Goal: Communication & Community: Answer question/provide support

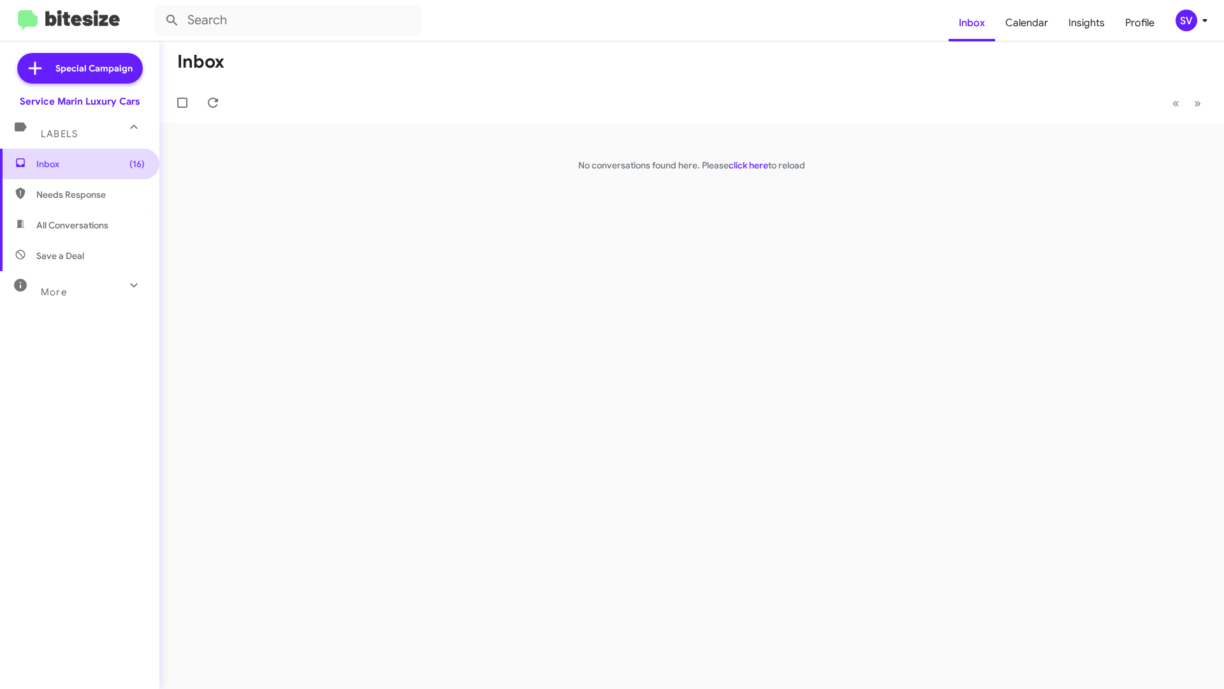
click at [62, 164] on span "Inbox (16)" at bounding box center [90, 163] width 108 height 13
click at [1197, 24] on icon at bounding box center [1204, 20] width 15 height 15
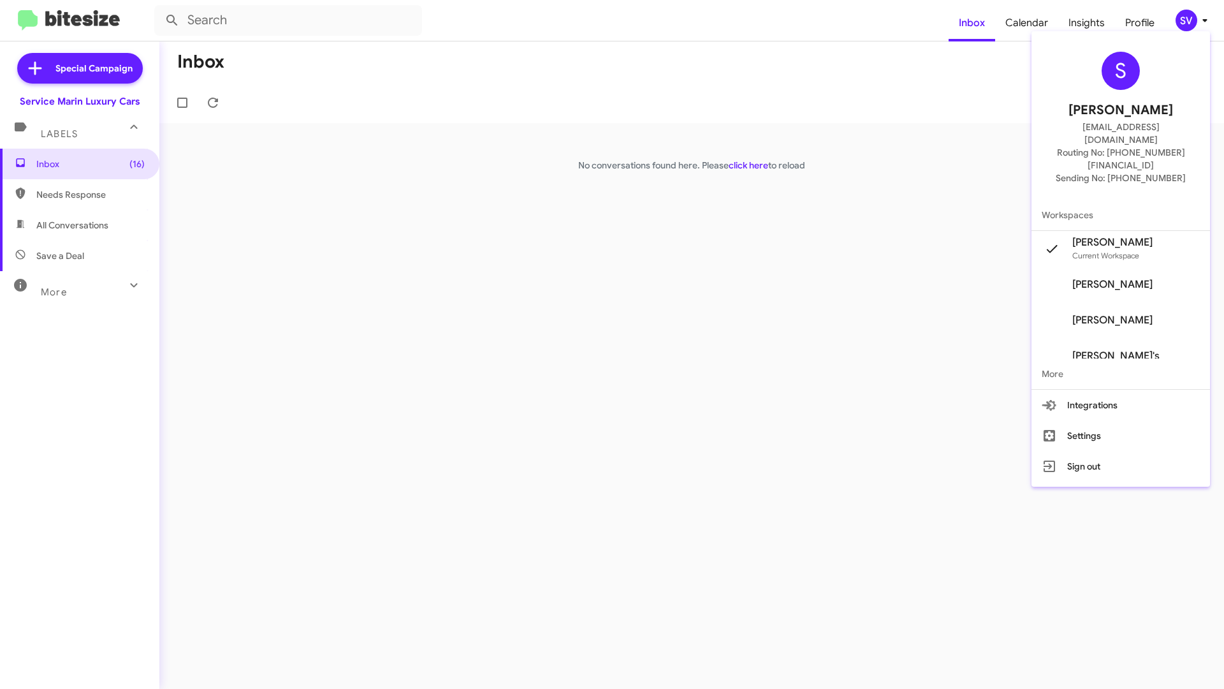
click at [1119, 278] on span "[PERSON_NAME]" at bounding box center [1112, 284] width 80 height 13
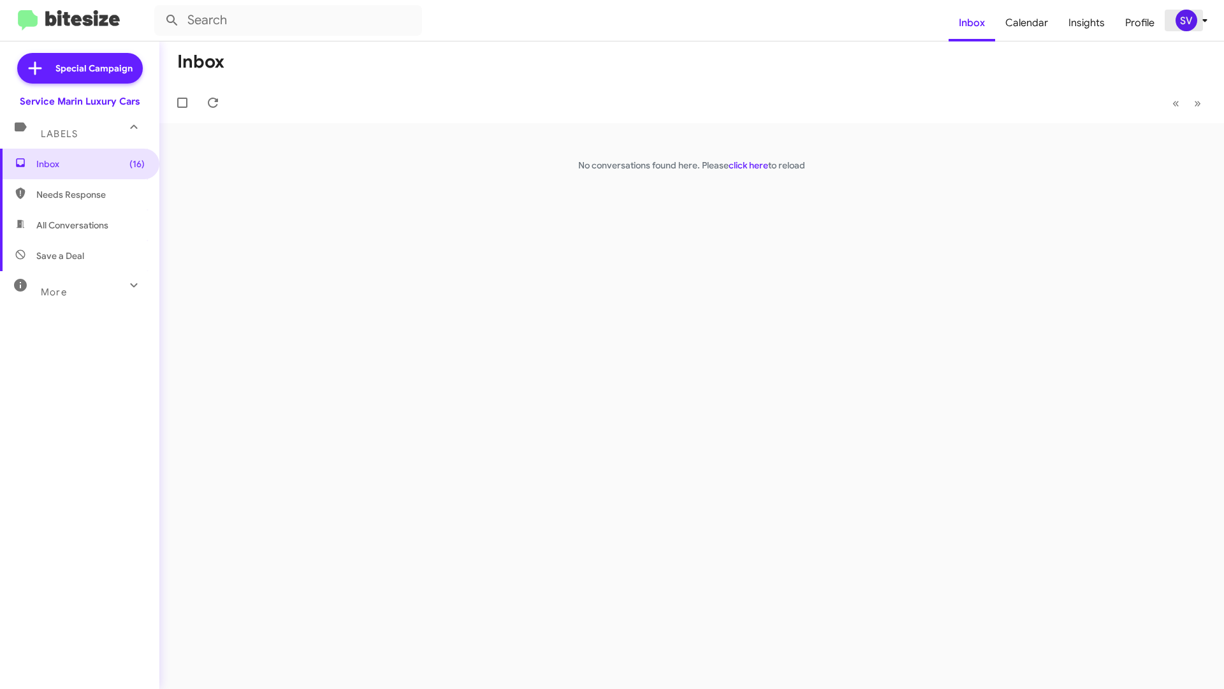
click at [1193, 20] on div "SV" at bounding box center [1187, 21] width 22 height 22
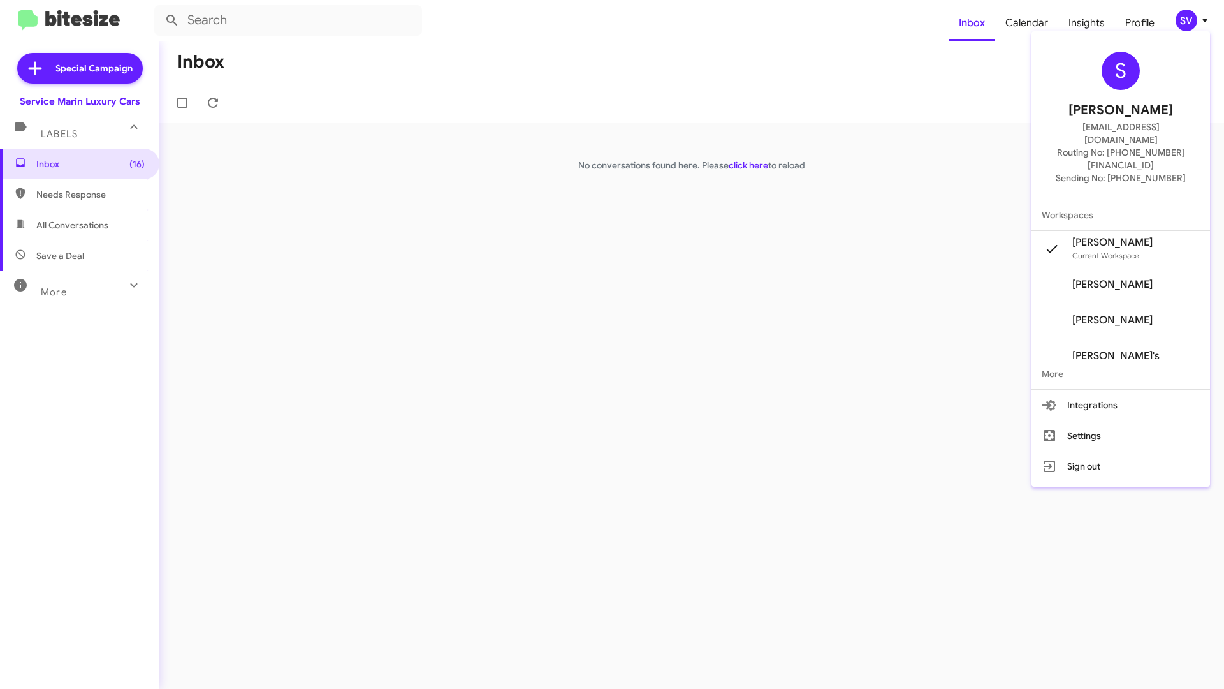
click at [1109, 278] on span "[PERSON_NAME]" at bounding box center [1112, 284] width 80 height 13
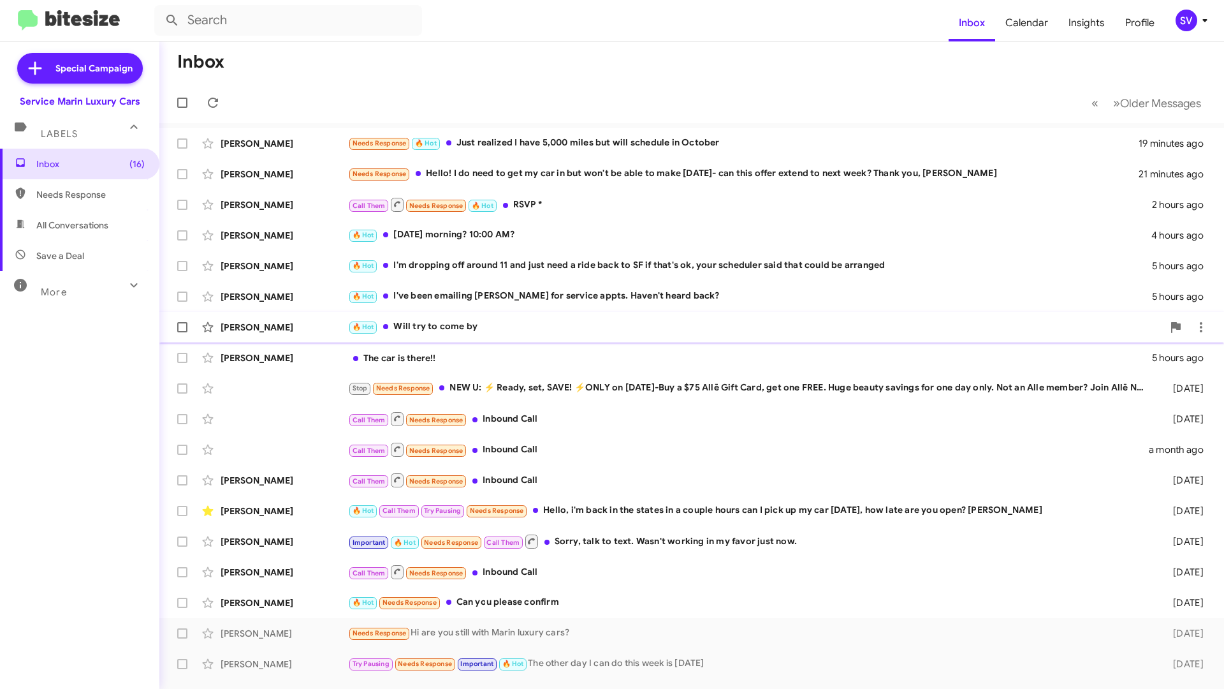
click at [455, 333] on div "🔥 Hot Will try to come by" at bounding box center [755, 326] width 815 height 15
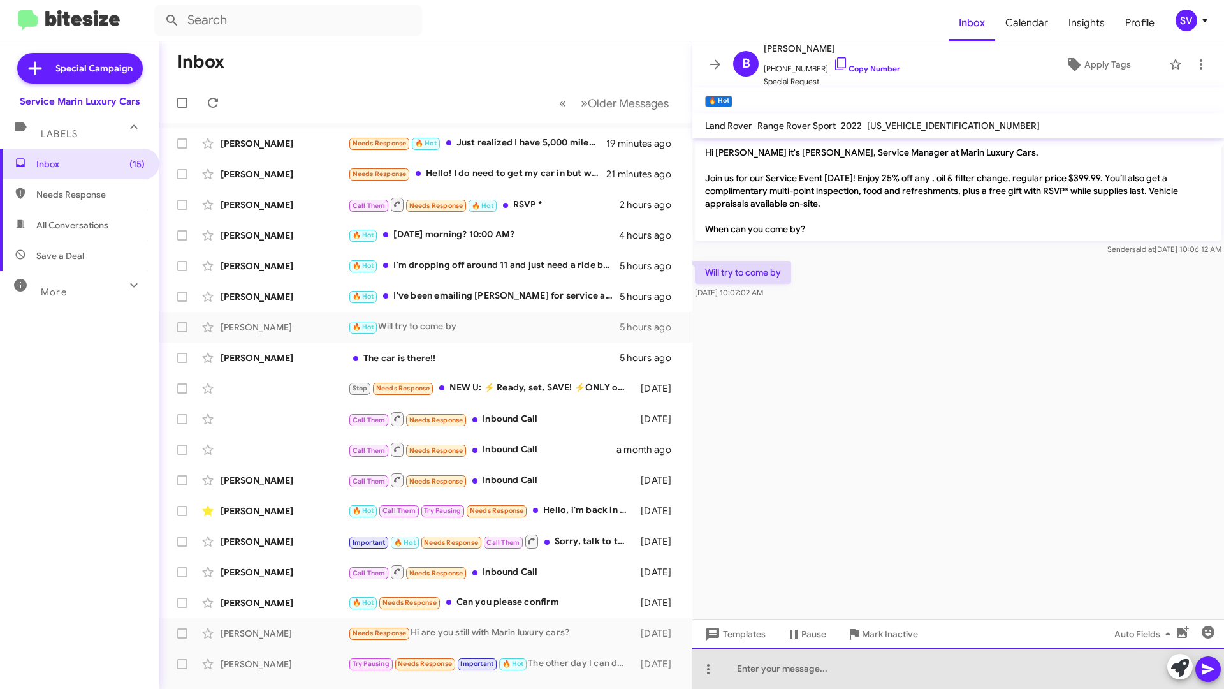
click at [776, 668] on div at bounding box center [958, 668] width 532 height 41
click at [773, 668] on div at bounding box center [958, 668] width 532 height 41
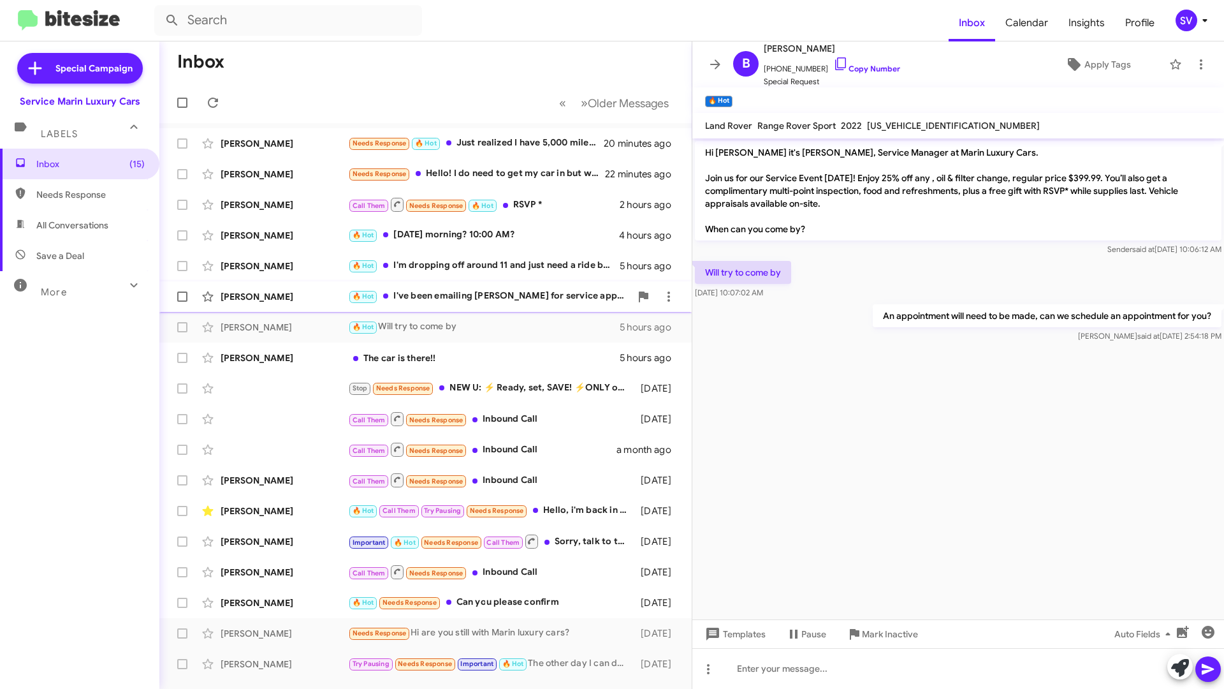
click at [478, 296] on div "🔥 Hot I've been emailing Matt for service appts. Haven't heard back?" at bounding box center [489, 296] width 282 height 15
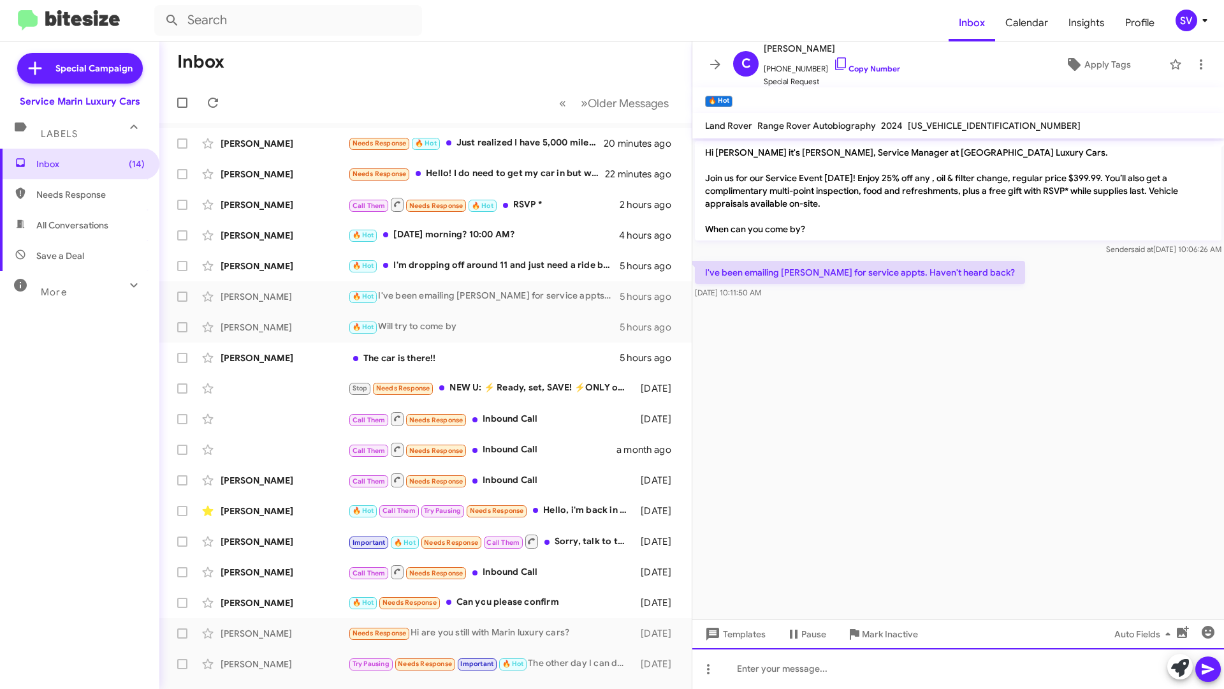
click at [789, 669] on div at bounding box center [958, 668] width 532 height 41
click at [1197, 19] on icon at bounding box center [1204, 20] width 15 height 15
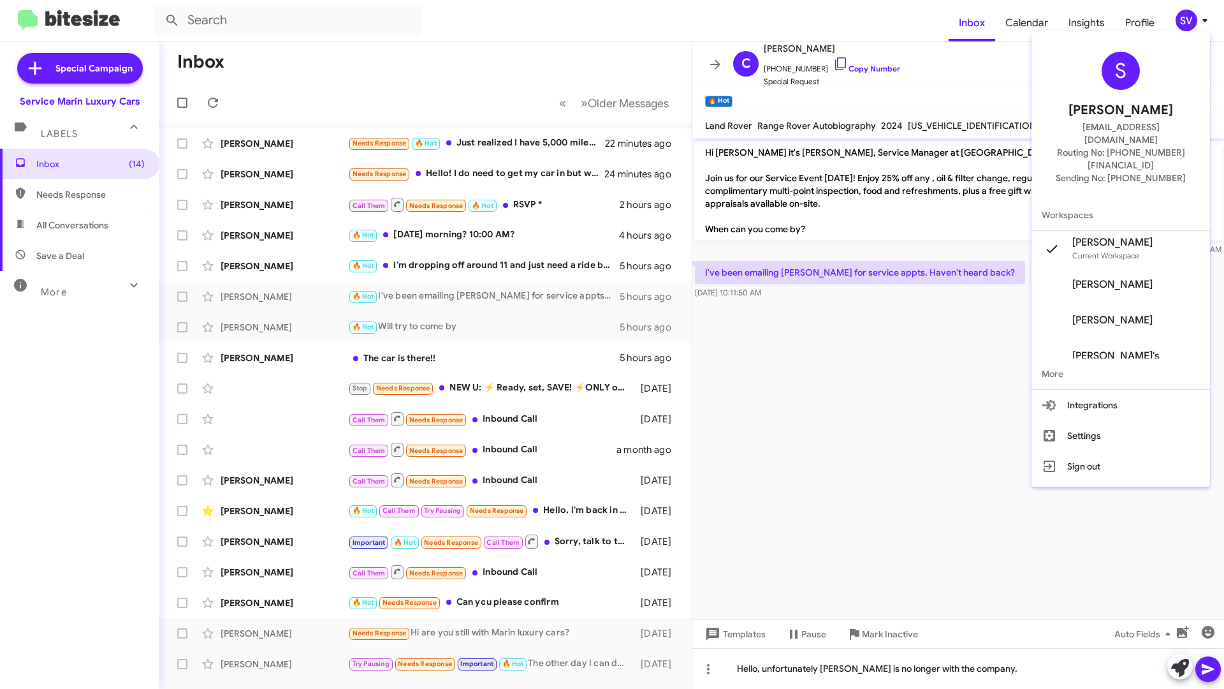
click at [984, 664] on div at bounding box center [612, 344] width 1224 height 689
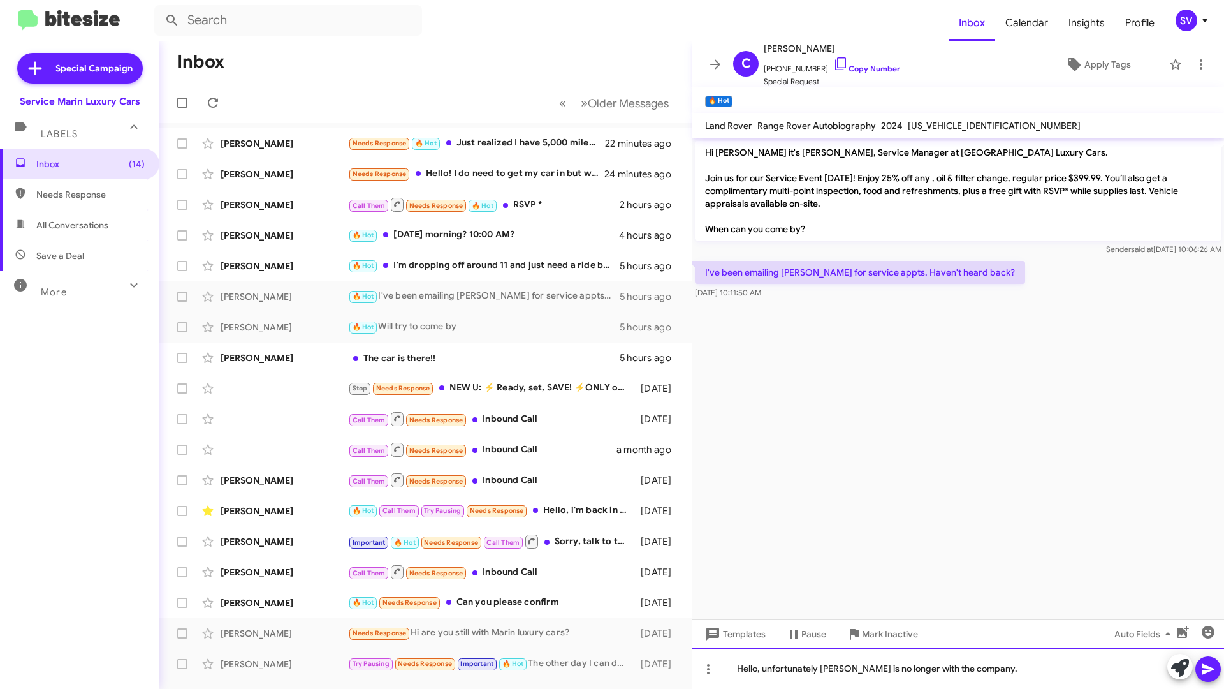
click at [973, 670] on div "Hello, unfortunately Matt is no longer with the company." at bounding box center [958, 668] width 532 height 41
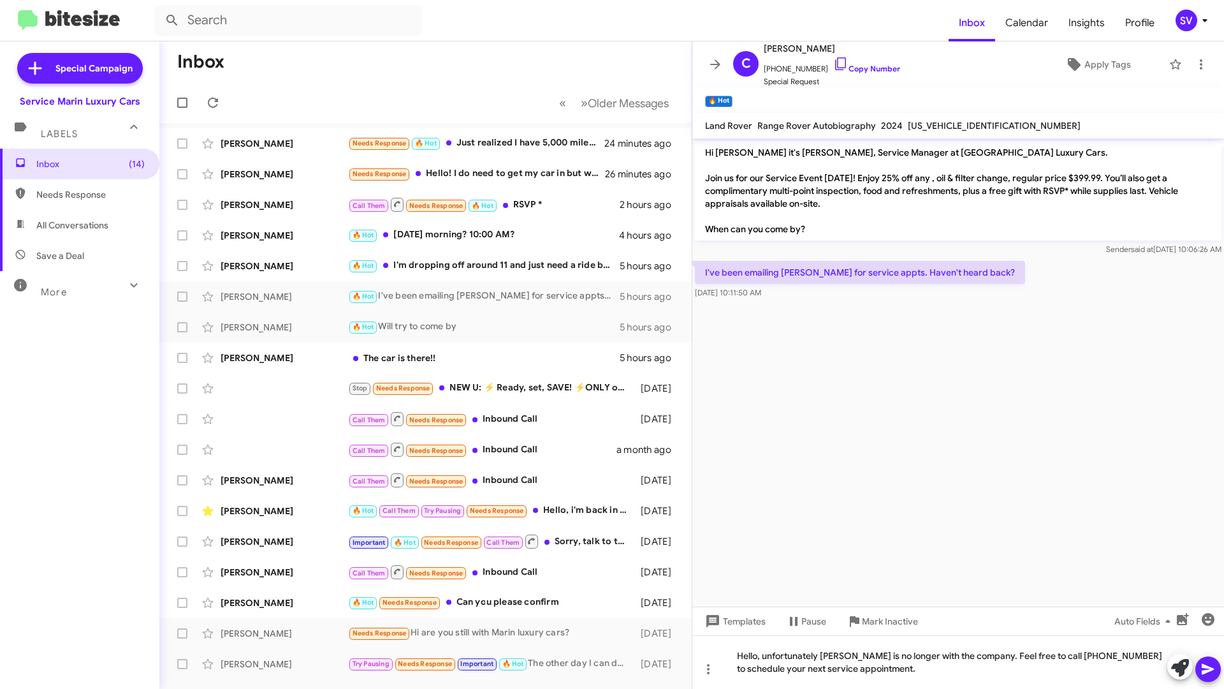
click at [1202, 666] on icon at bounding box center [1207, 668] width 15 height 15
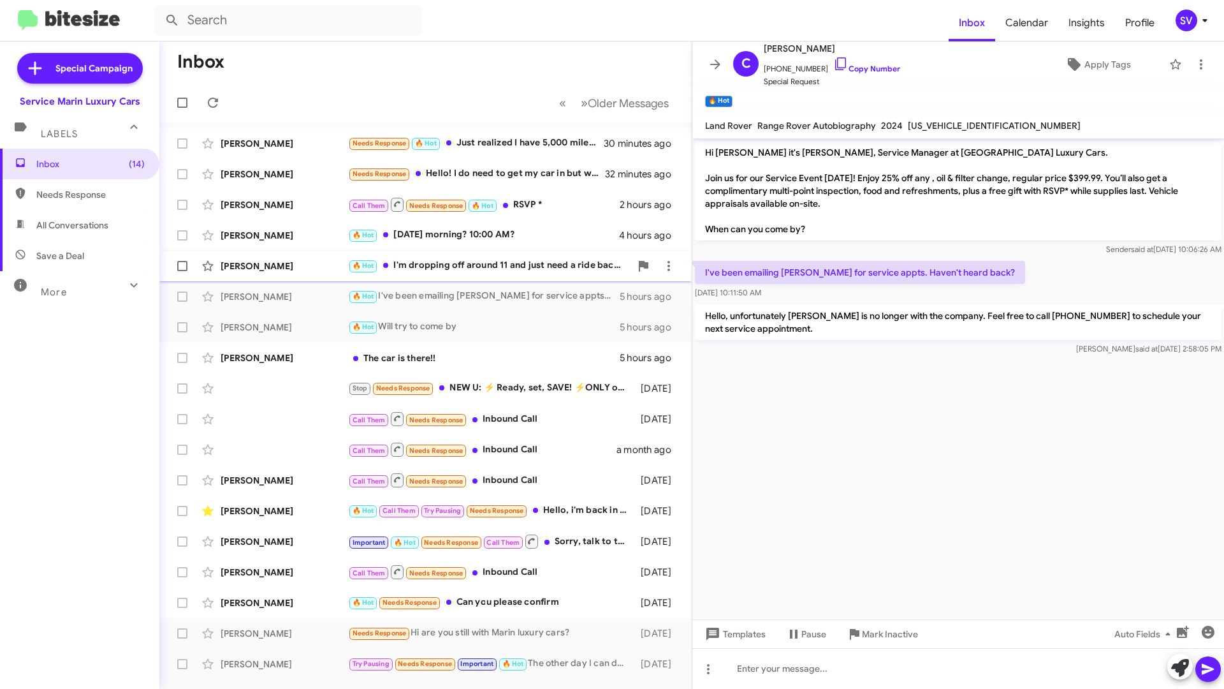
click at [472, 270] on div "🔥 Hot I'm dropping off around 11 and just need a ride back to SF if that's ok, …" at bounding box center [489, 265] width 282 height 15
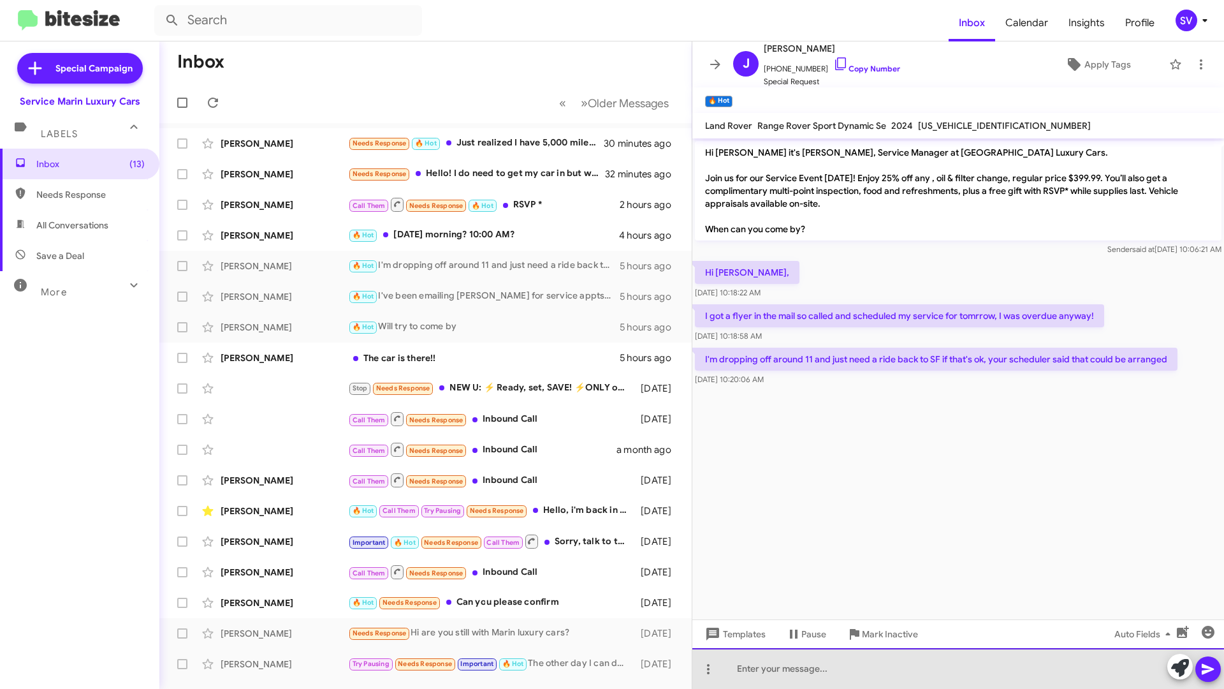
click at [774, 676] on div at bounding box center [958, 668] width 532 height 41
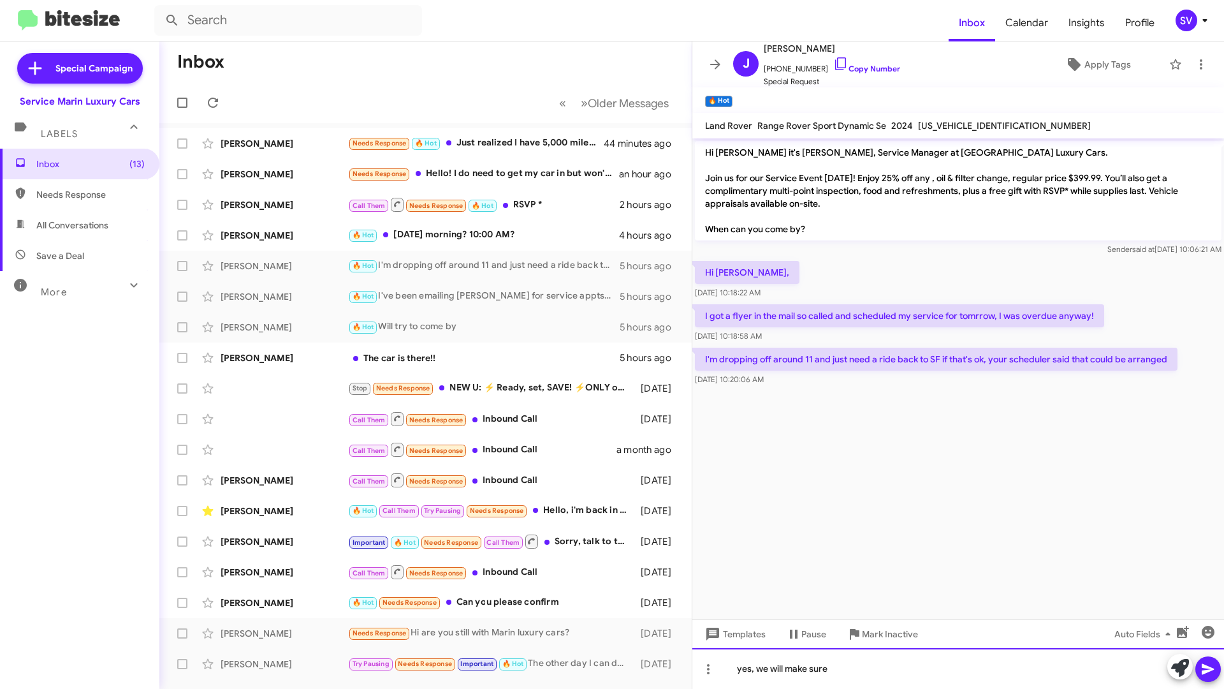
click at [868, 669] on div "yes, we will make sure" at bounding box center [958, 668] width 532 height 41
drag, startPoint x: 875, startPoint y: 671, endPoint x: 884, endPoint y: 669, distance: 8.5
click at [909, 672] on div "yes, we will make sure to accommodate" at bounding box center [958, 668] width 532 height 41
click at [1211, 667] on icon at bounding box center [1207, 668] width 15 height 15
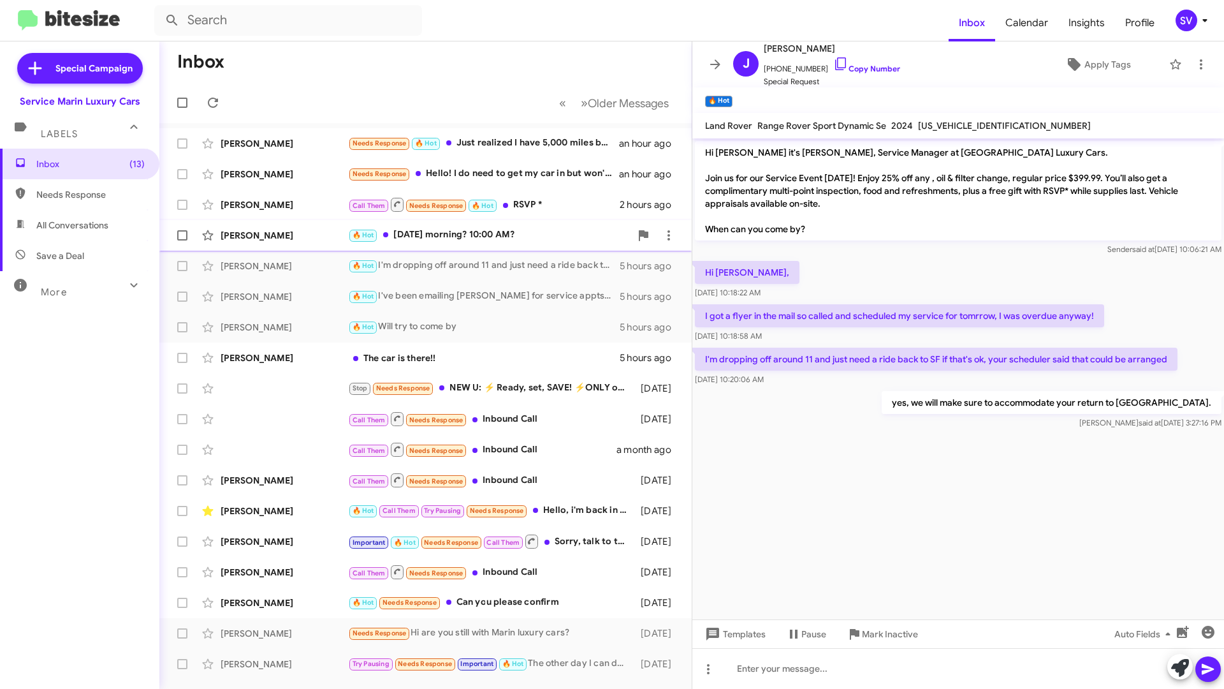
click at [476, 235] on div "🔥 Hot Saturday morning? 10:00 AM?" at bounding box center [489, 235] width 282 height 15
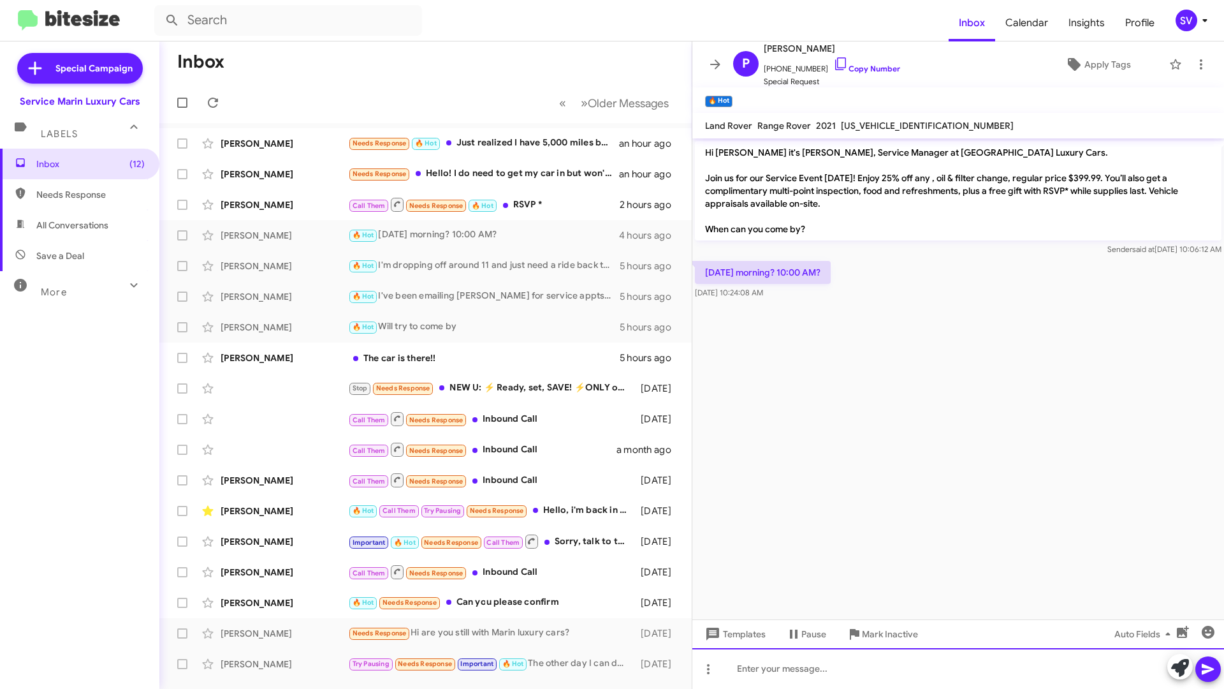
click at [808, 669] on div at bounding box center [958, 668] width 532 height 41
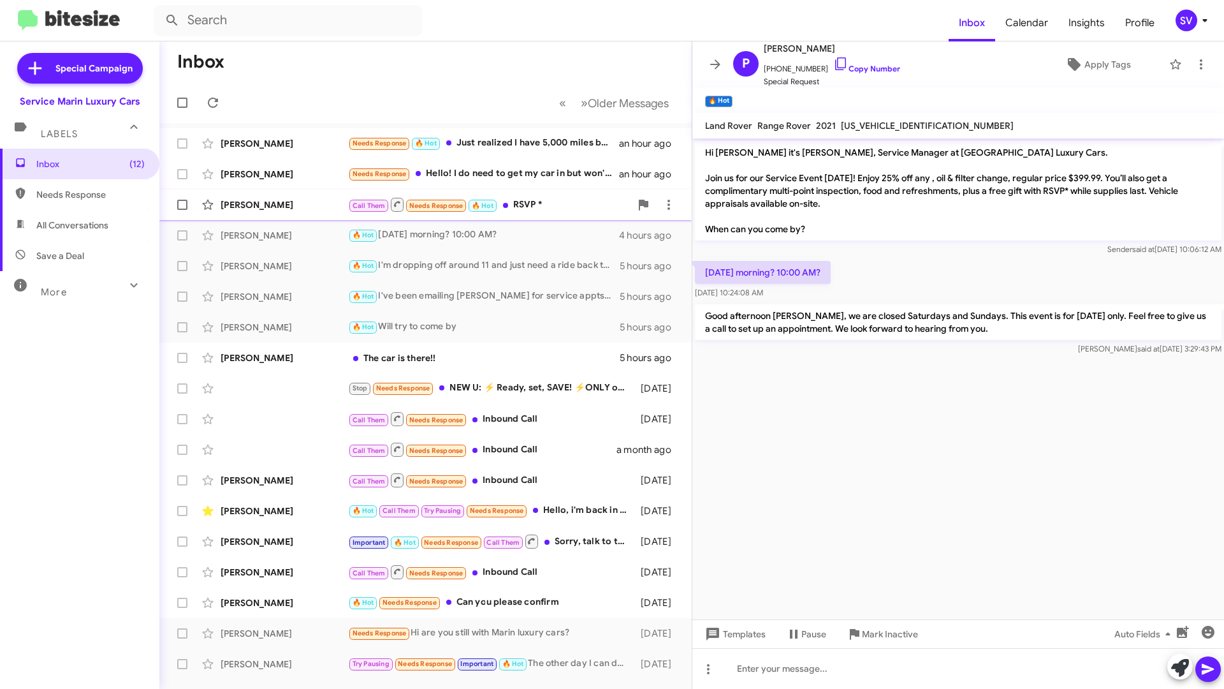
click at [544, 203] on div "Call Them Needs Response 🔥 Hot RSVP *" at bounding box center [489, 204] width 282 height 16
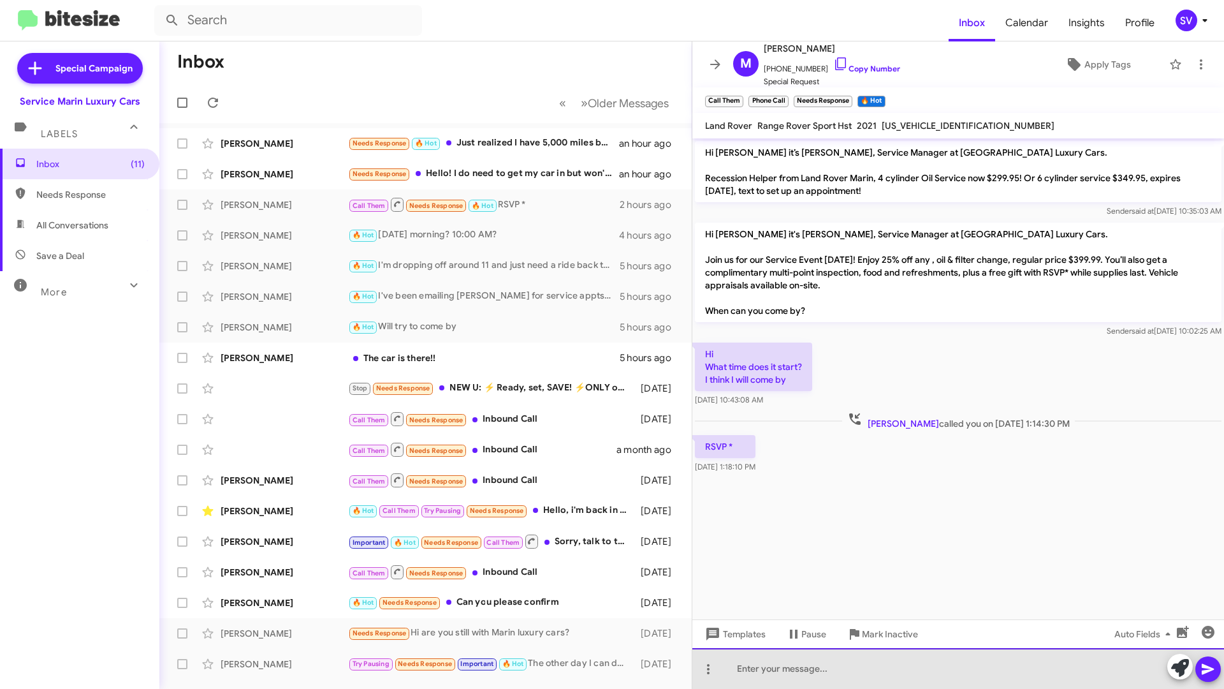
click at [784, 671] on div at bounding box center [958, 668] width 532 height 41
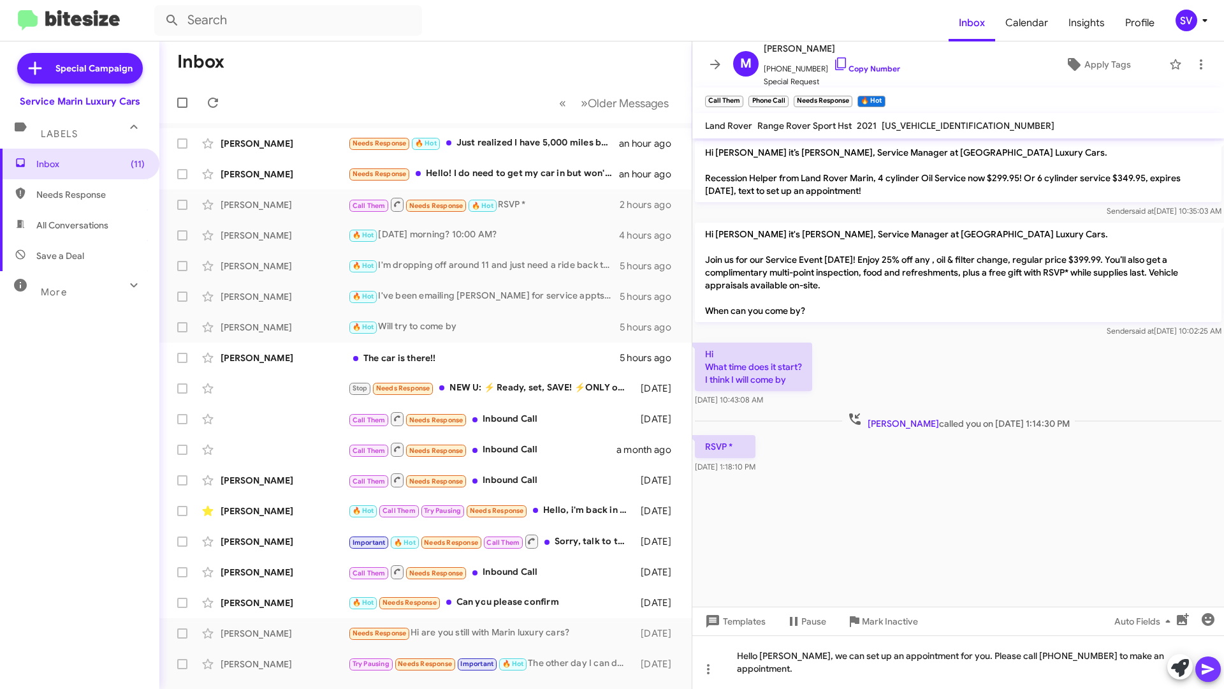
click at [1208, 666] on icon at bounding box center [1208, 669] width 12 height 11
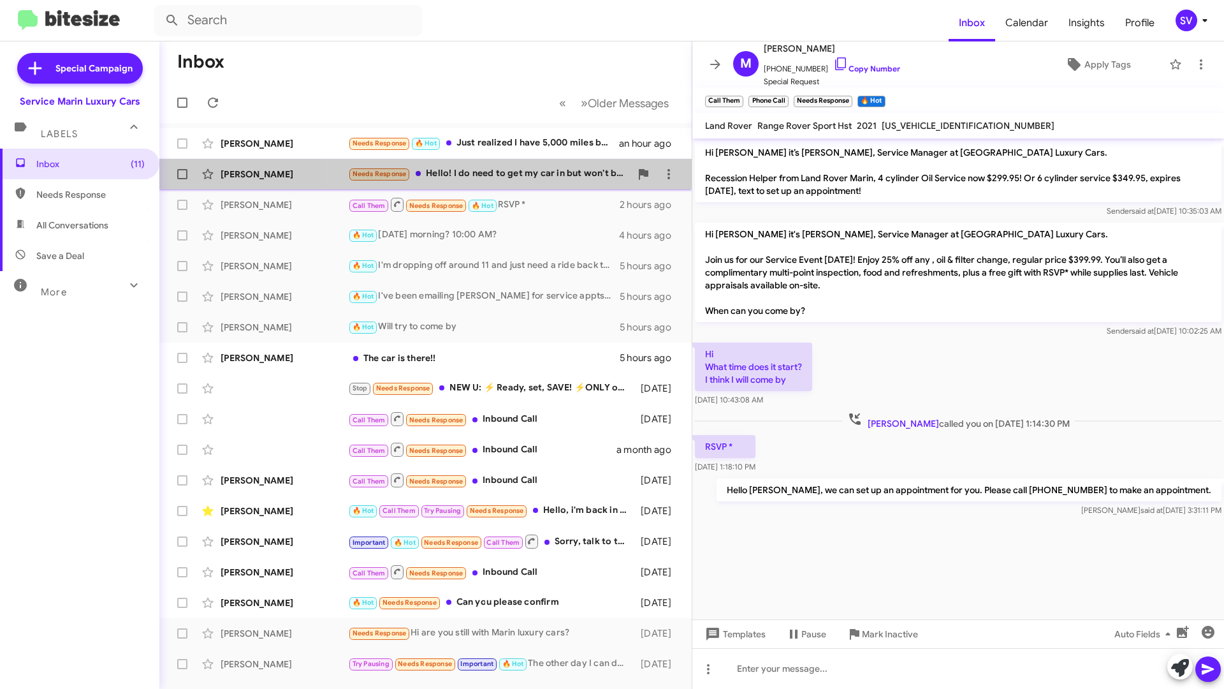
click at [536, 177] on div "Needs Response Hello! I do need to get my car in but won't be able to make tomo…" at bounding box center [489, 173] width 282 height 15
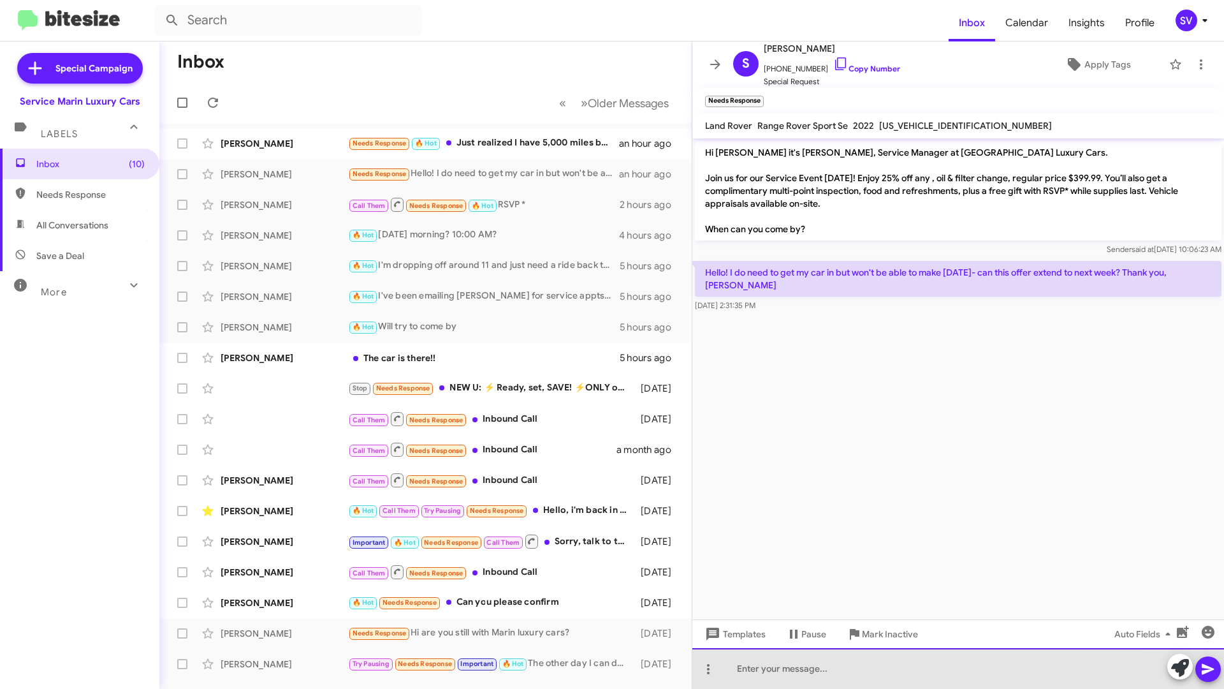
click at [859, 666] on div at bounding box center [958, 668] width 532 height 41
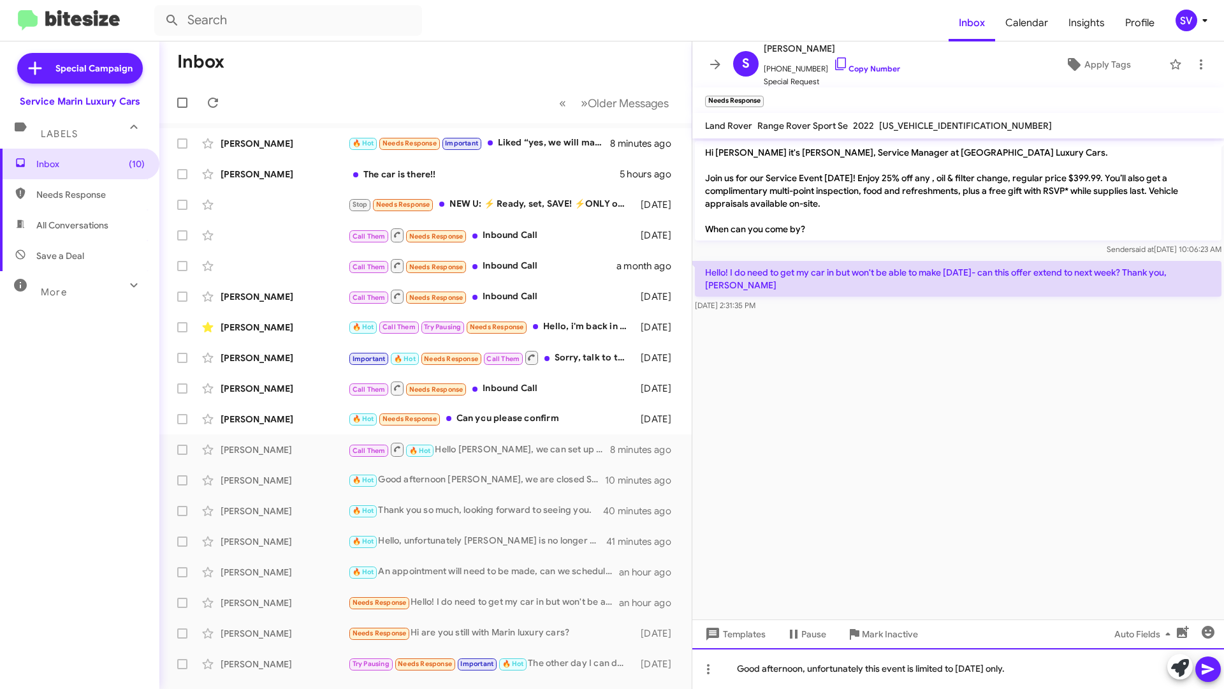
click at [1093, 675] on div "Good afternoon, unfortunately this event is limited to Thursday 8/28/2025 only." at bounding box center [958, 668] width 532 height 41
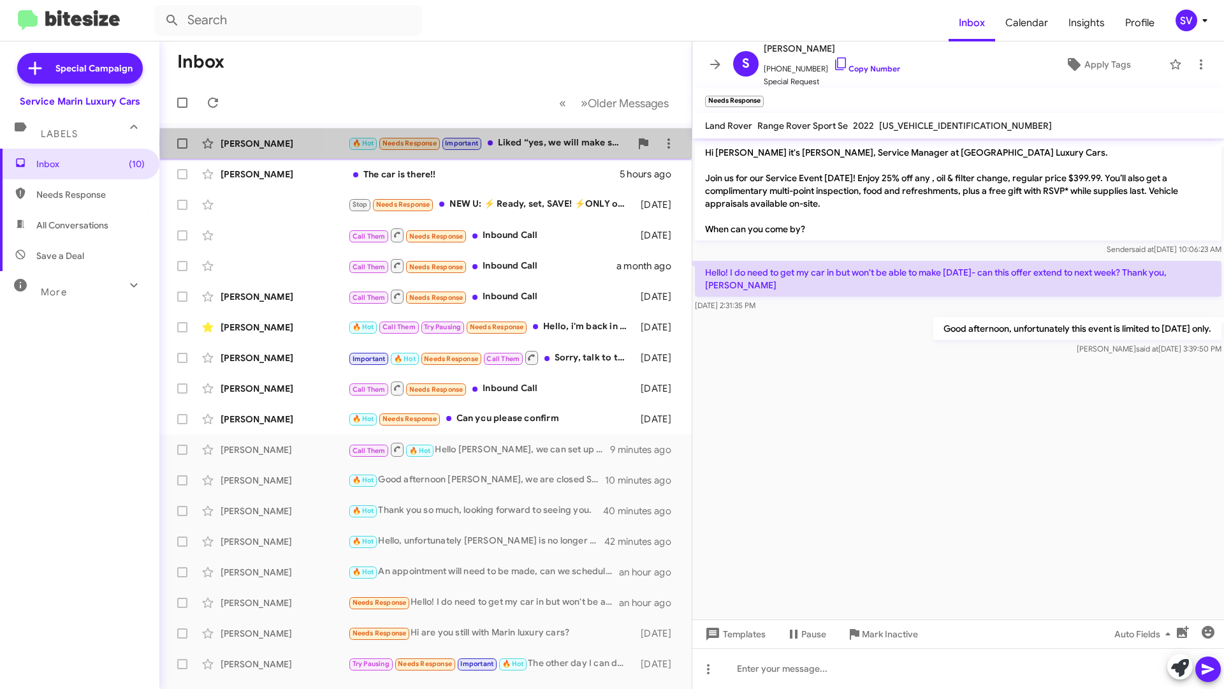
click at [551, 143] on div "🔥 Hot Needs Response Important Liked “yes, we will make sure to accommodate you…" at bounding box center [489, 143] width 282 height 15
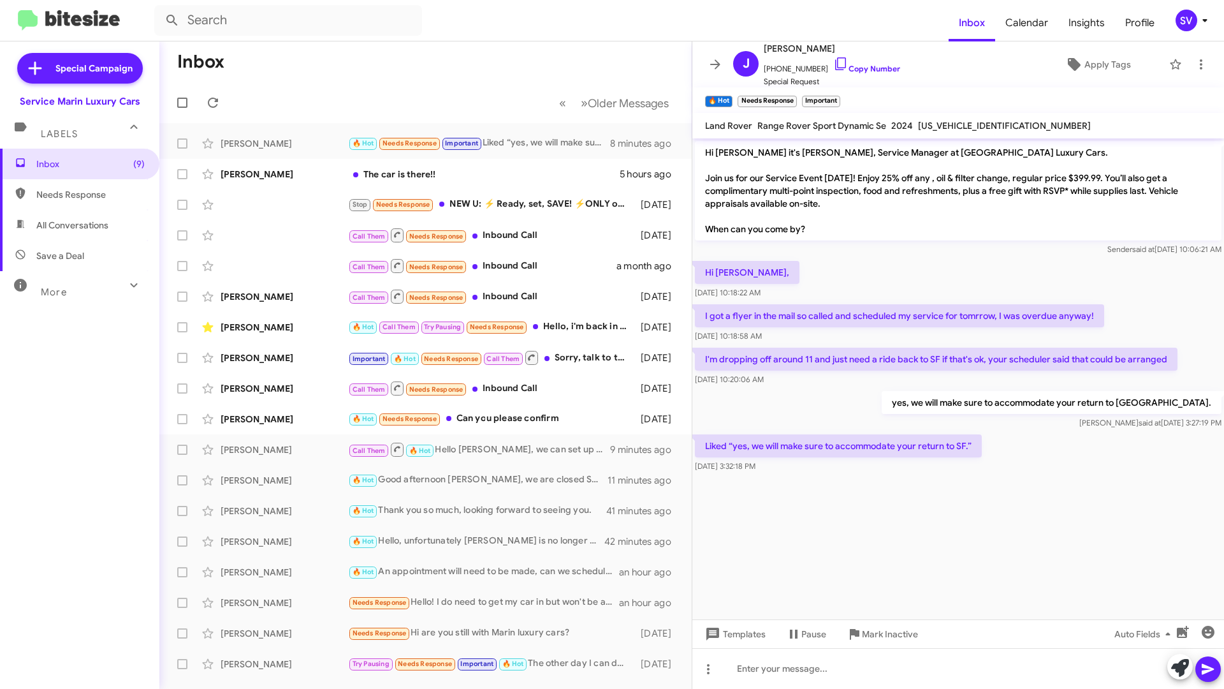
click at [717, 11] on form at bounding box center [551, 20] width 794 height 31
click at [880, 4] on mat-toolbar "Inbox Calendar Insights Profile SV" at bounding box center [612, 20] width 1224 height 41
click at [883, 20] on form at bounding box center [551, 20] width 794 height 31
click at [25, 11] on img at bounding box center [69, 20] width 102 height 21
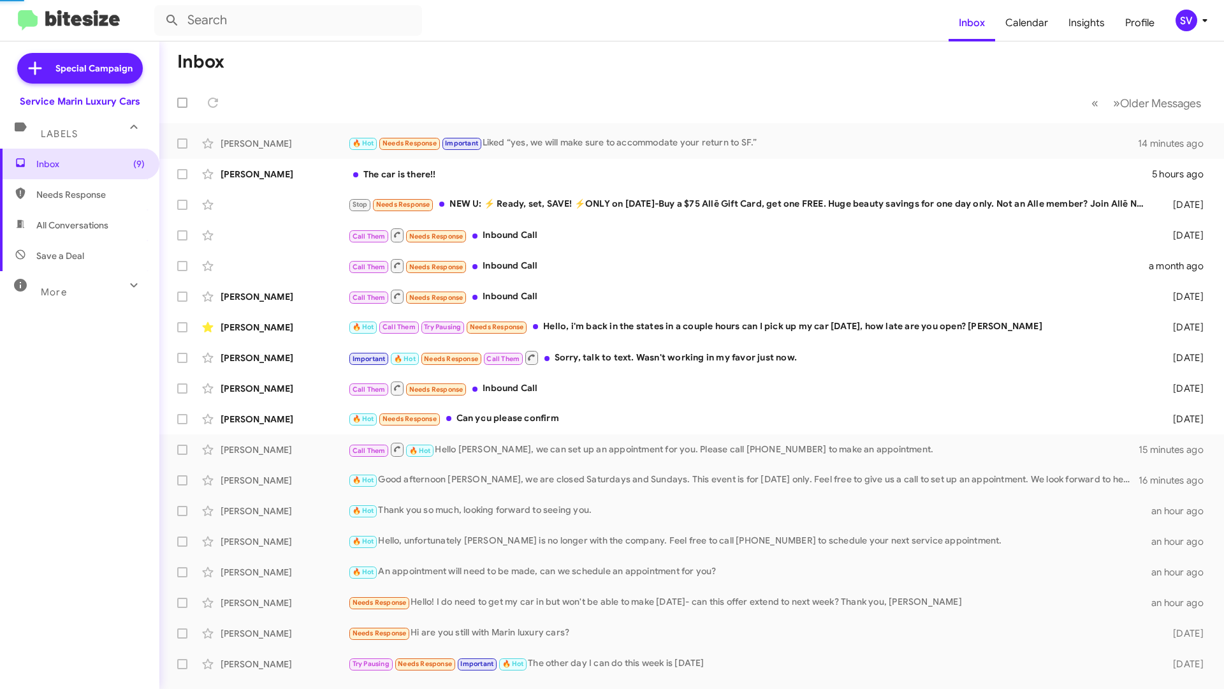
click at [25, 11] on img at bounding box center [69, 20] width 102 height 21
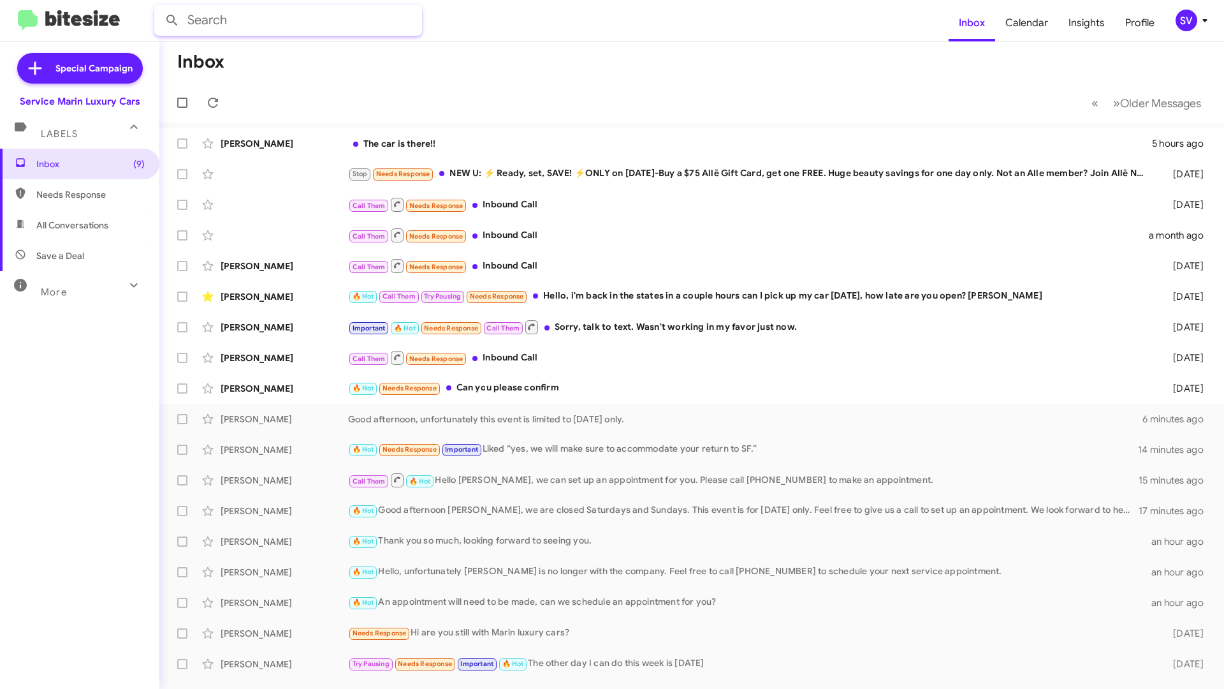
click at [309, 17] on input "text" at bounding box center [288, 20] width 268 height 31
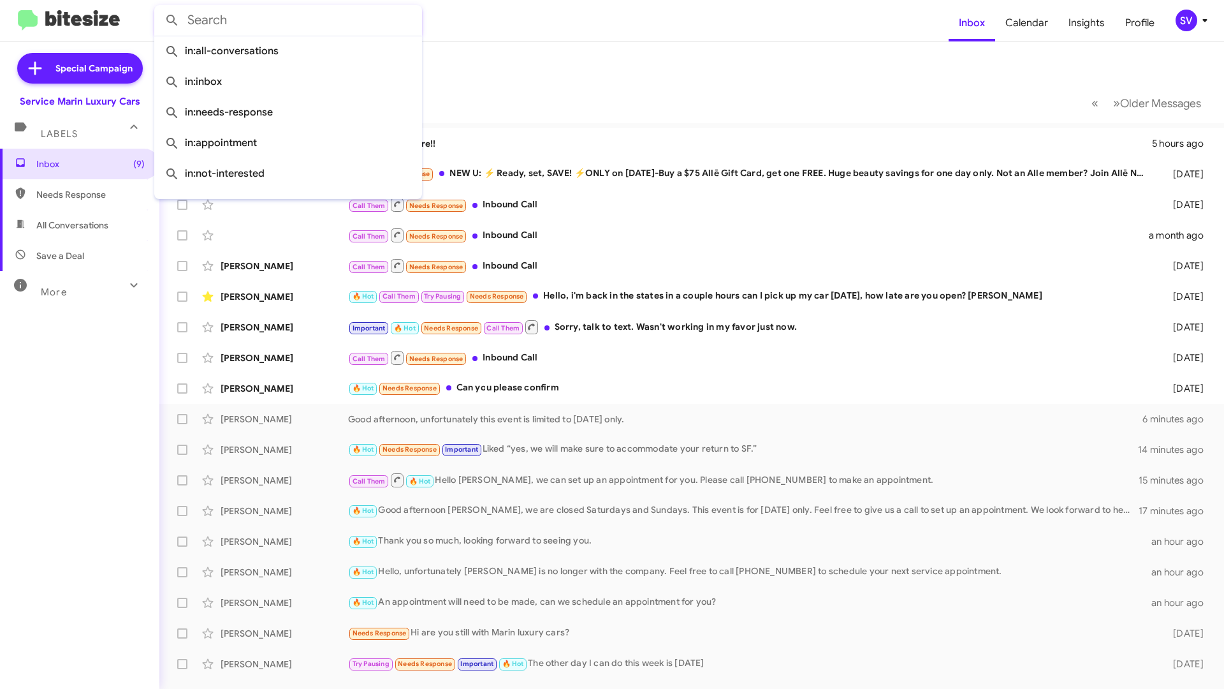
click at [468, 18] on form at bounding box center [551, 20] width 794 height 31
